Goal: Information Seeking & Learning: Learn about a topic

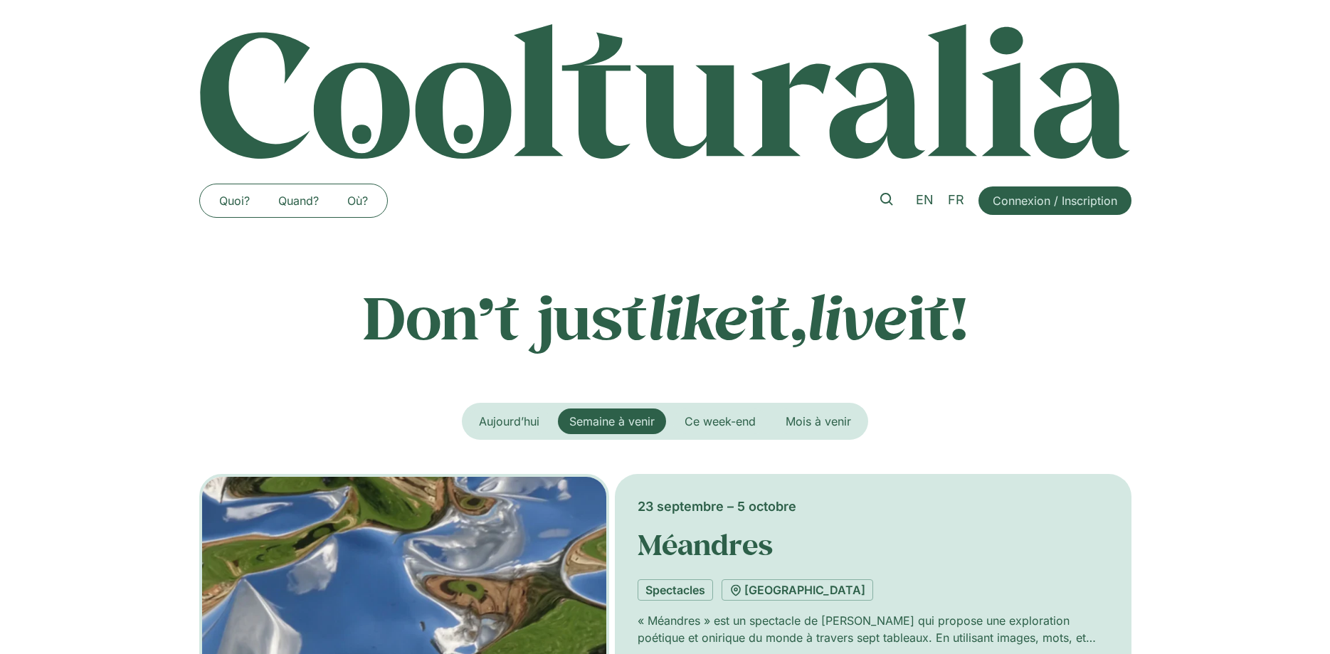
click at [586, 312] on p "Don’t just like it, live it!" at bounding box center [665, 316] width 932 height 71
click at [730, 417] on span "Ce week-end" at bounding box center [720, 421] width 71 height 14
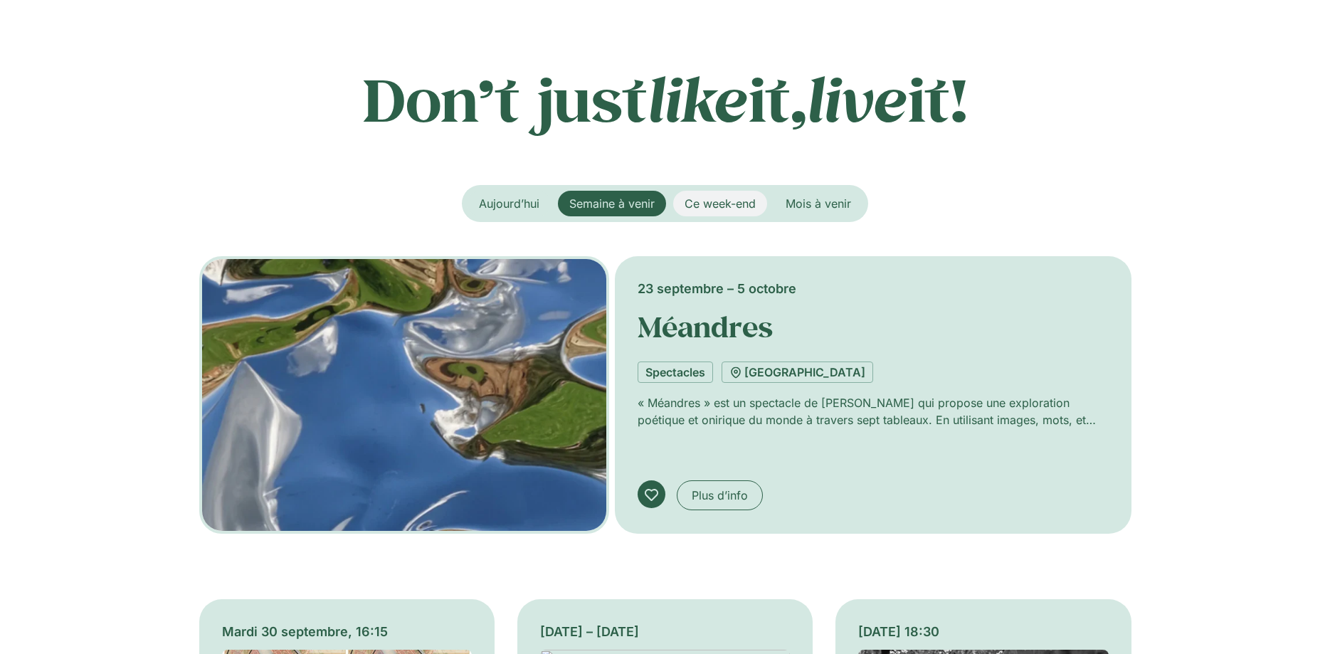
click at [705, 201] on span "Ce week-end" at bounding box center [720, 203] width 71 height 14
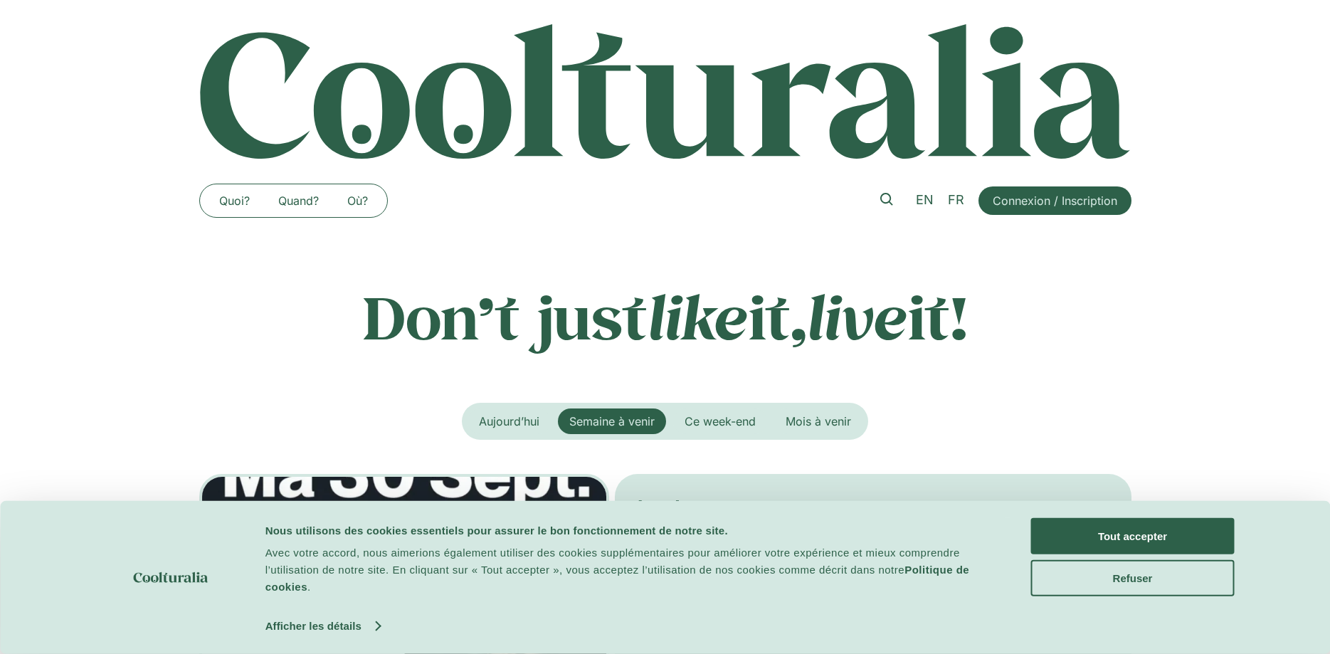
scroll to position [218, 0]
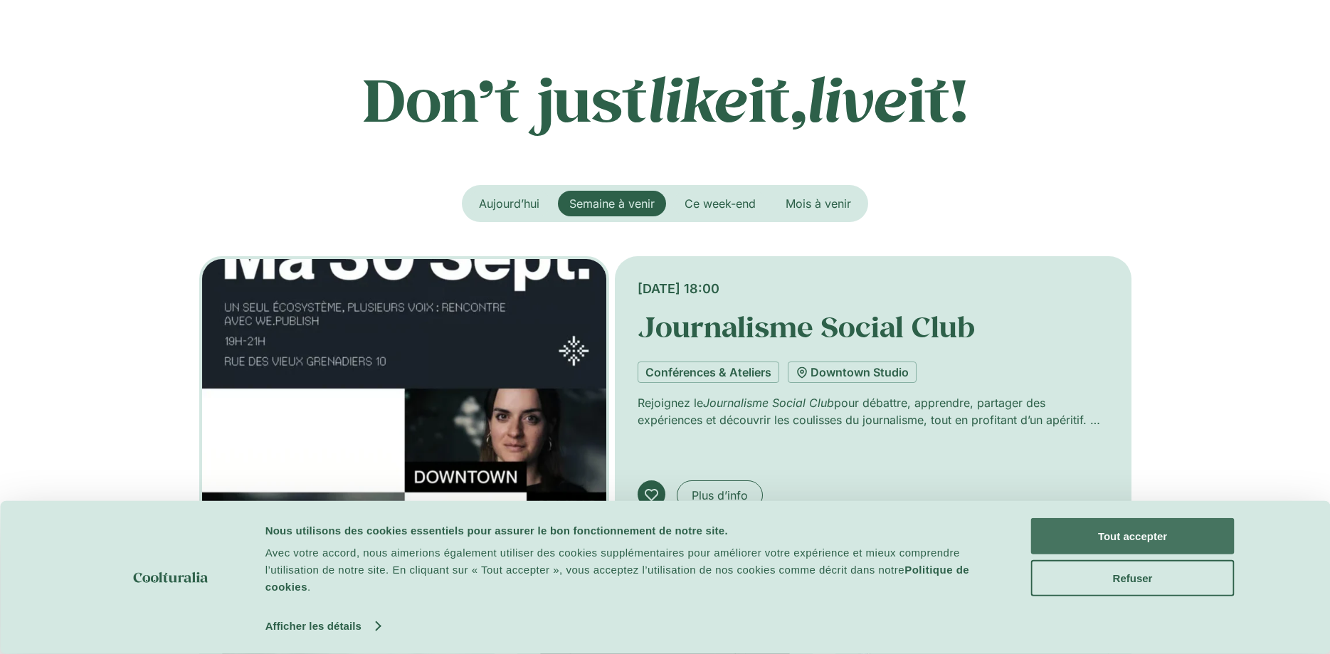
click at [1174, 537] on button "Tout accepter" at bounding box center [1133, 536] width 204 height 36
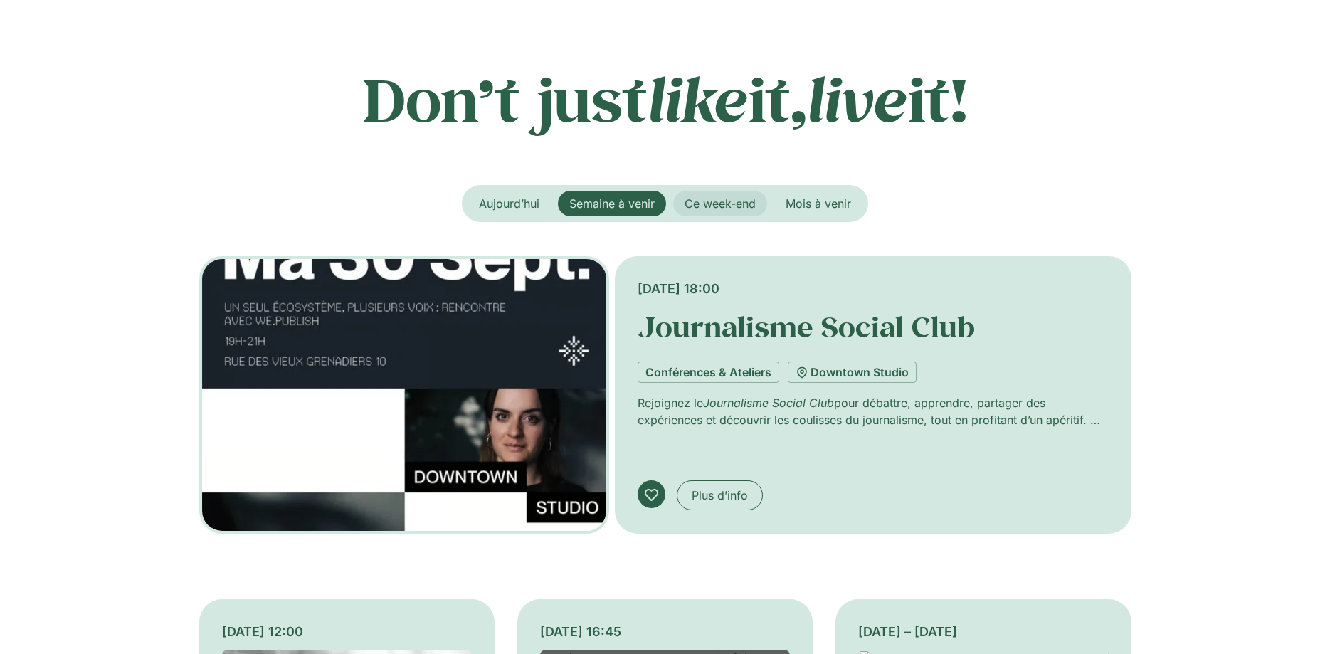
click at [719, 197] on span "Ce week-end" at bounding box center [720, 203] width 71 height 14
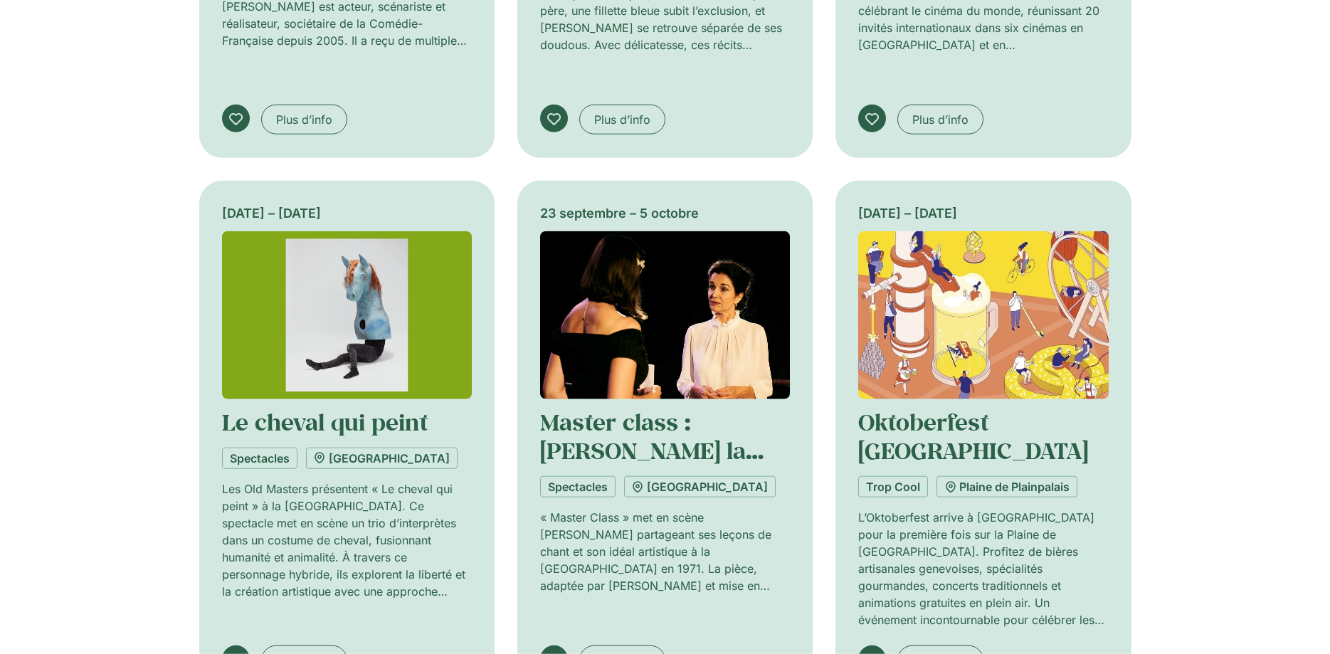
scroll to position [1161, 0]
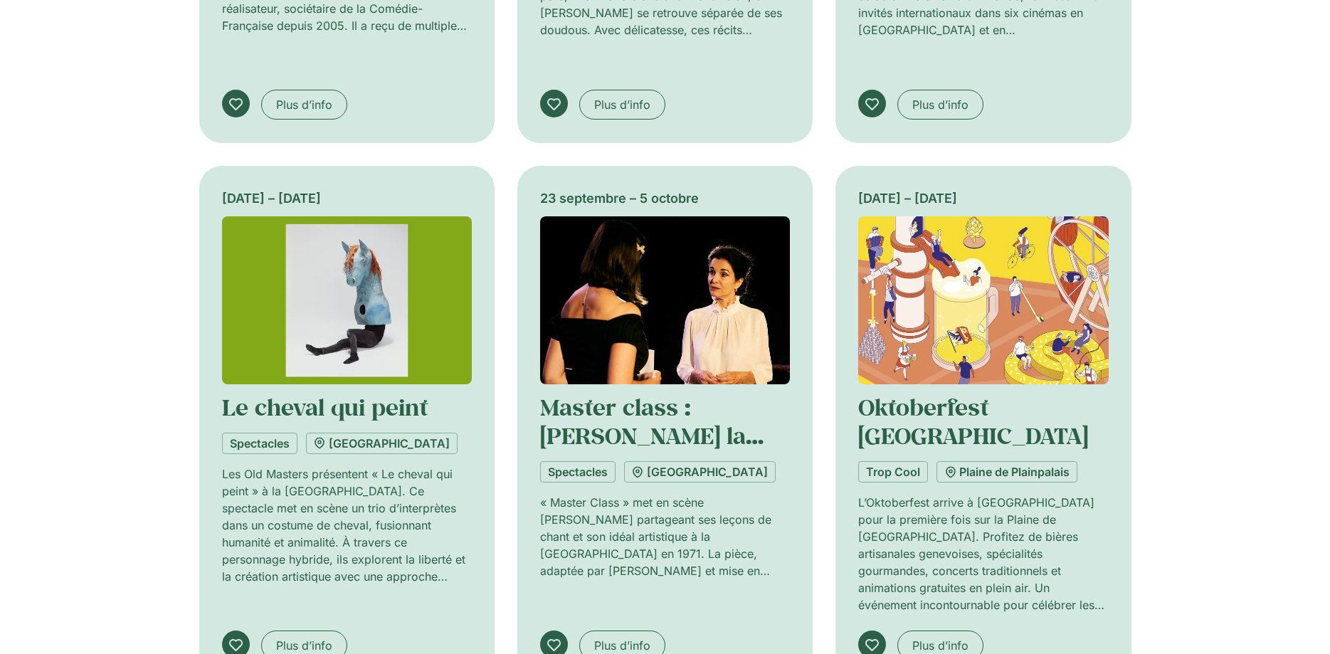
click at [908, 494] on p "L’Oktoberfest arrive à [GEOGRAPHIC_DATA] pour la première fois sur la Plaine de…" at bounding box center [983, 554] width 250 height 120
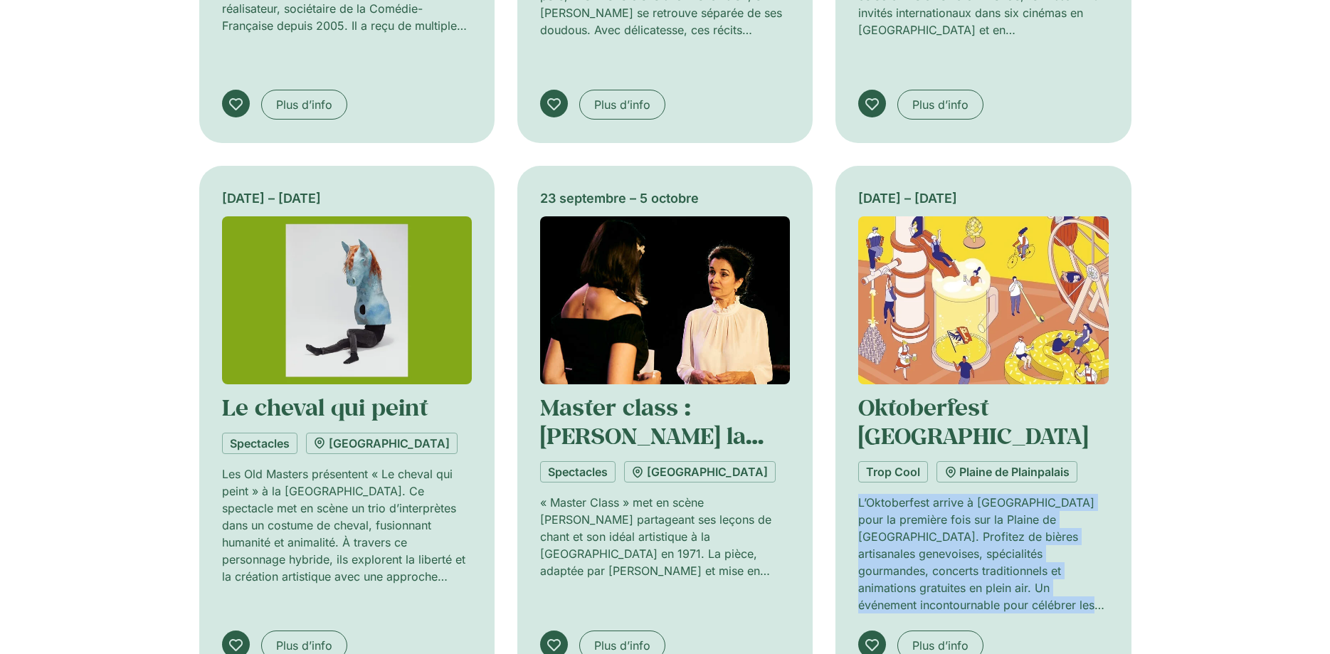
click at [949, 591] on div "L’Oktoberfest arrive à [GEOGRAPHIC_DATA] pour la première fois sur la Plaine de…" at bounding box center [983, 554] width 250 height 120
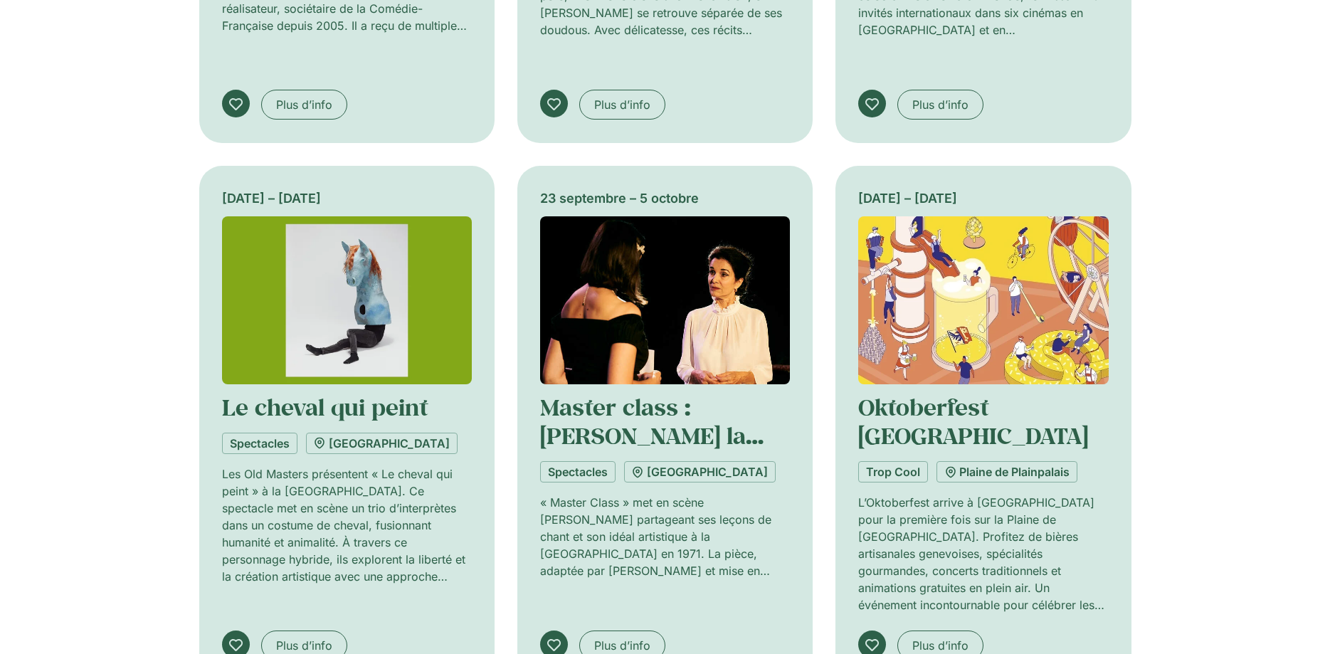
click at [895, 630] on div "Plus d’info [GEOGRAPHIC_DATA]" at bounding box center [983, 645] width 250 height 31
click at [909, 630] on link "Plus d’info" at bounding box center [940, 645] width 86 height 30
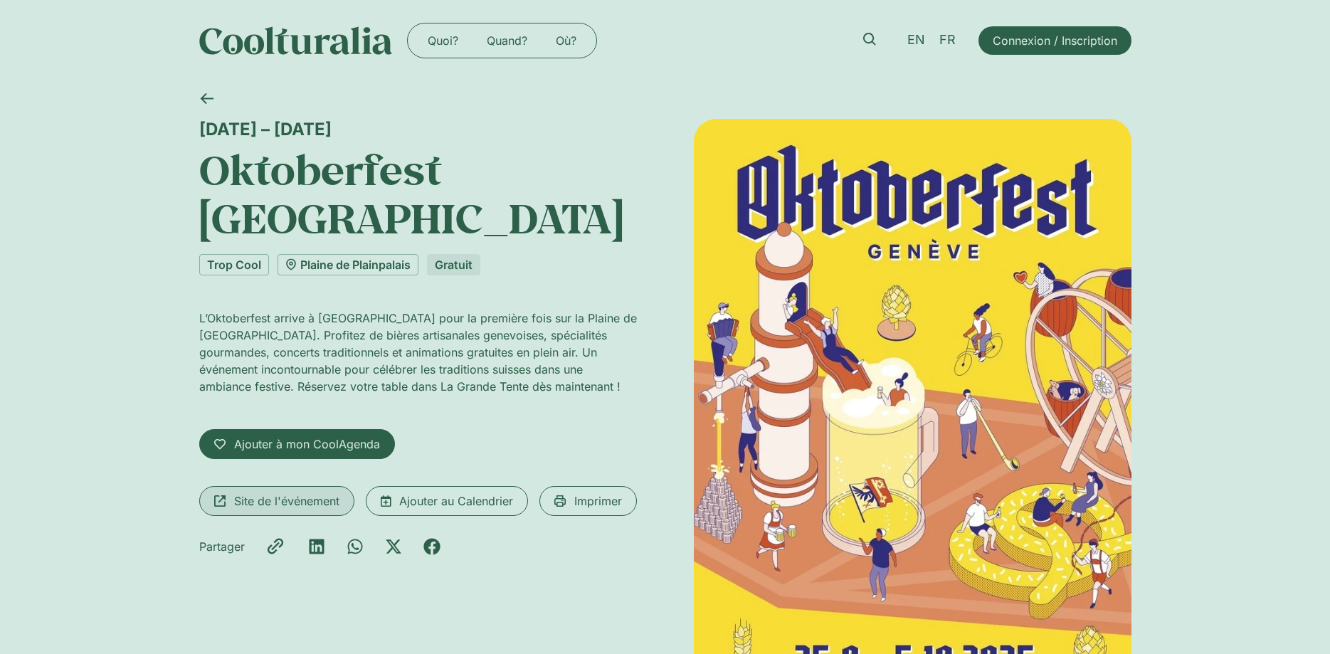
click at [212, 486] on link "Site de l'événement" at bounding box center [276, 501] width 155 height 30
